Goal: Navigation & Orientation: Understand site structure

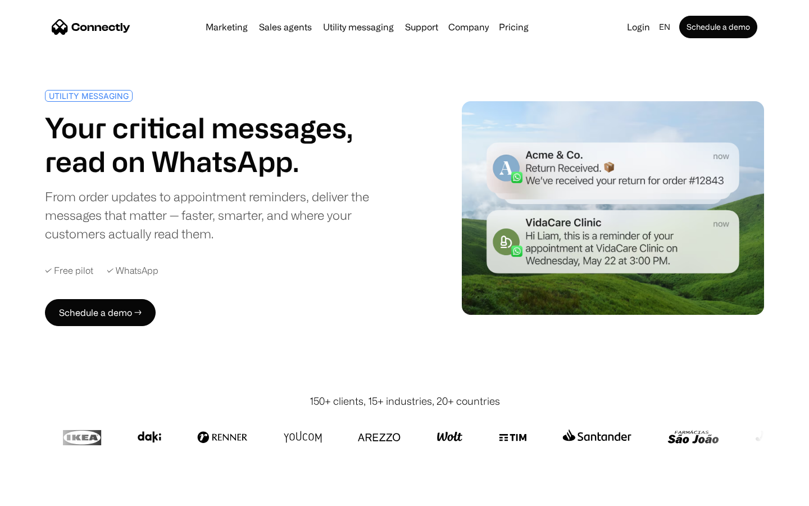
scroll to position [2962, 0]
